Goal: Go to known website: Access a specific website the user already knows

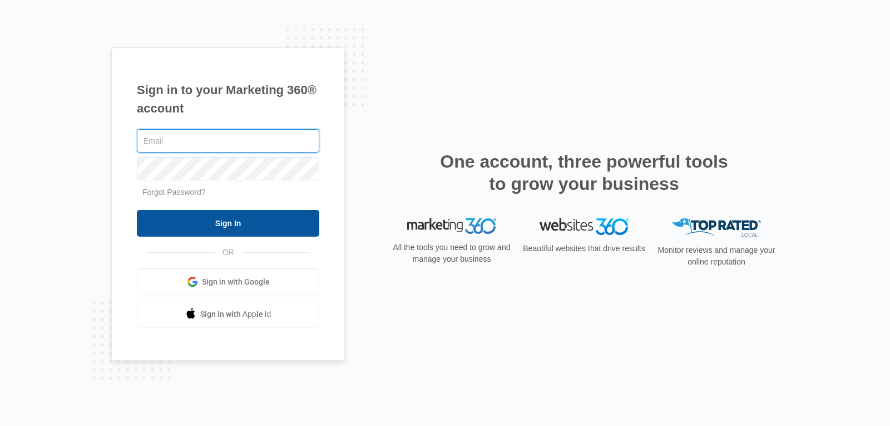
type input "[EMAIL_ADDRESS][DOMAIN_NAME]"
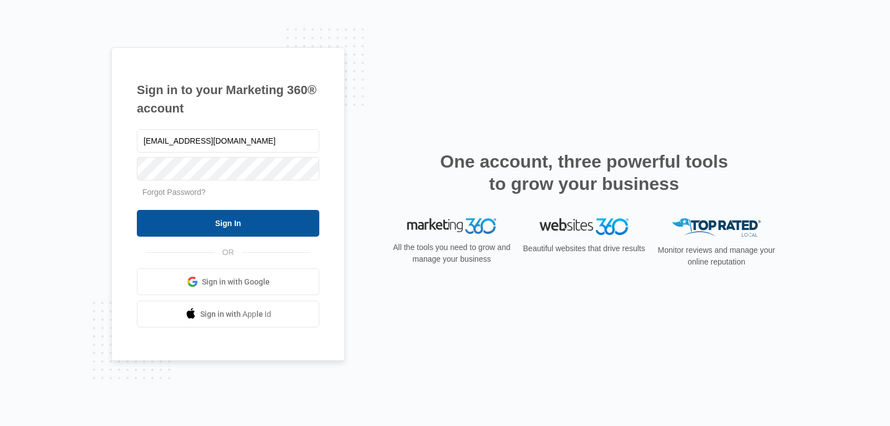
click at [194, 227] on input "Sign In" at bounding box center [228, 223] width 183 height 27
